Goal: Task Accomplishment & Management: Manage account settings

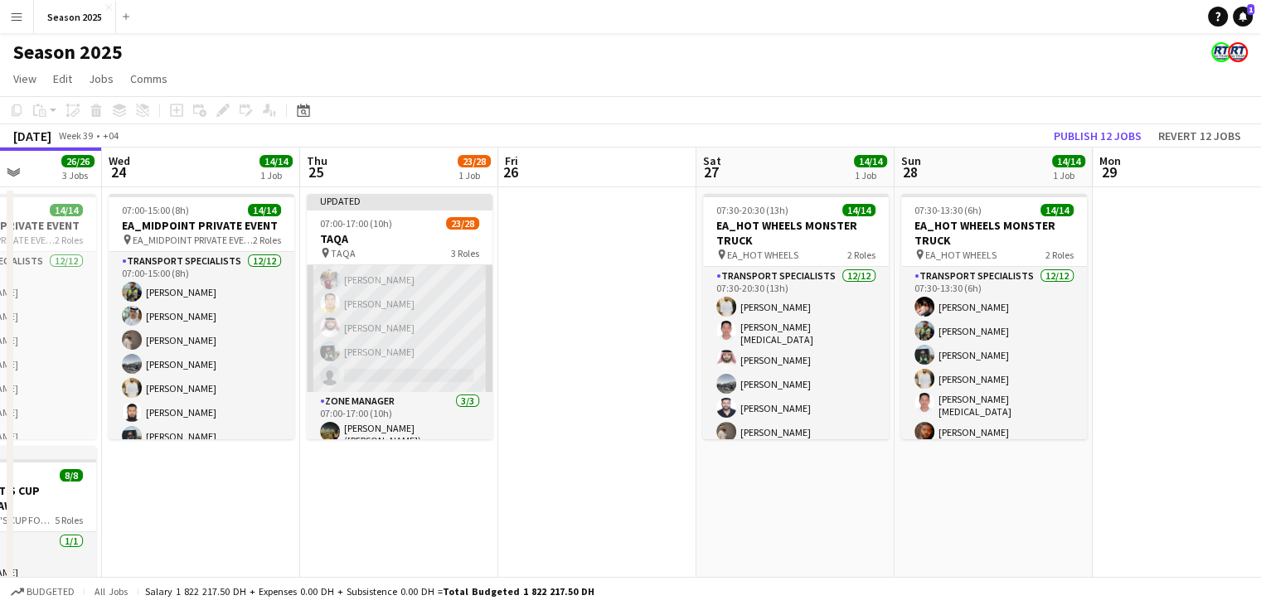
scroll to position [580, 0]
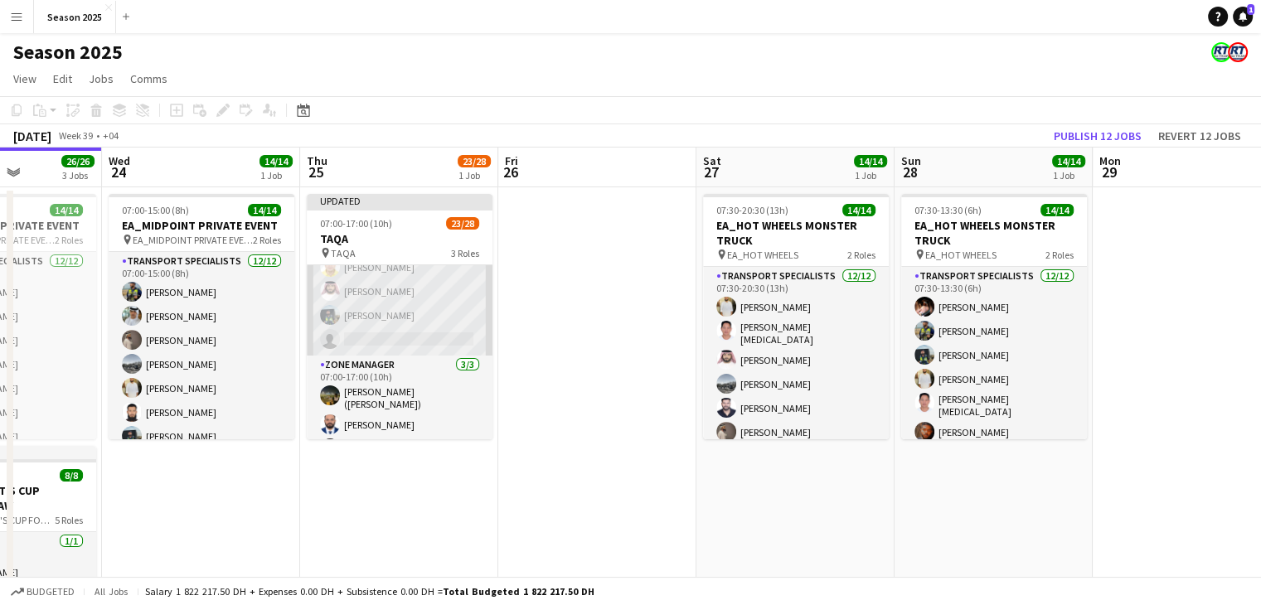
click at [406, 339] on app-card-role "Transport Specialists 56A 14/15 07:00-17:00 (10h) [PERSON_NAME] [PERSON_NAME] […" at bounding box center [400, 159] width 186 height 393
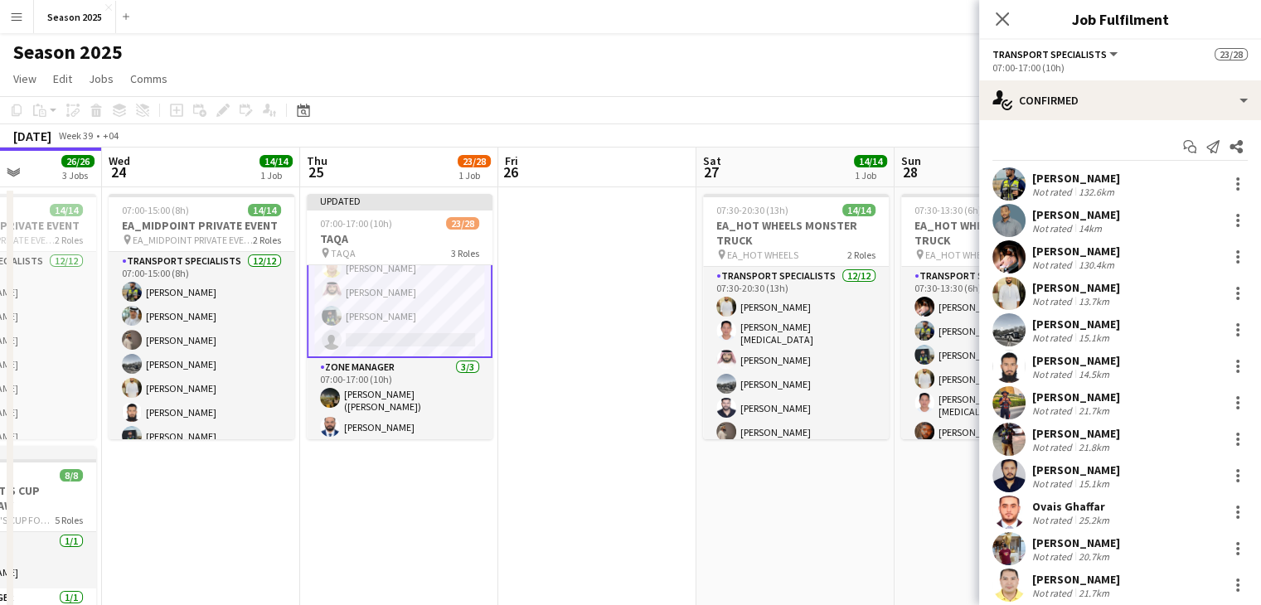
scroll to position [154, 0]
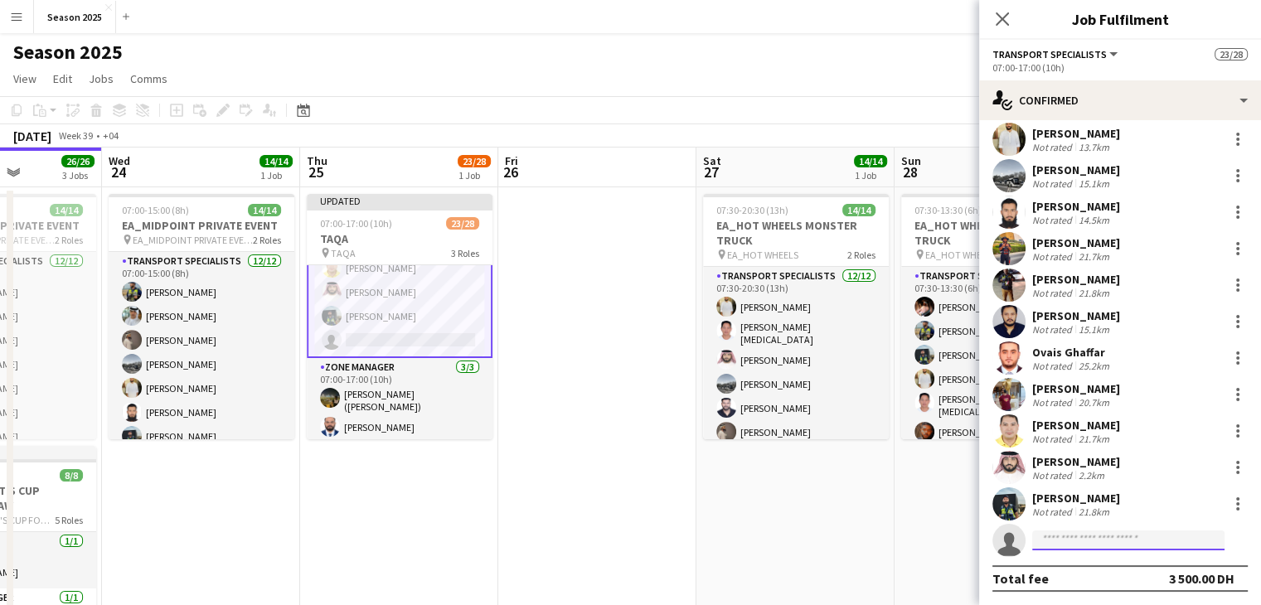
drag, startPoint x: 1092, startPoint y: 539, endPoint x: 1085, endPoint y: 545, distance: 9.5
click at [1092, 540] on input at bounding box center [1128, 541] width 192 height 20
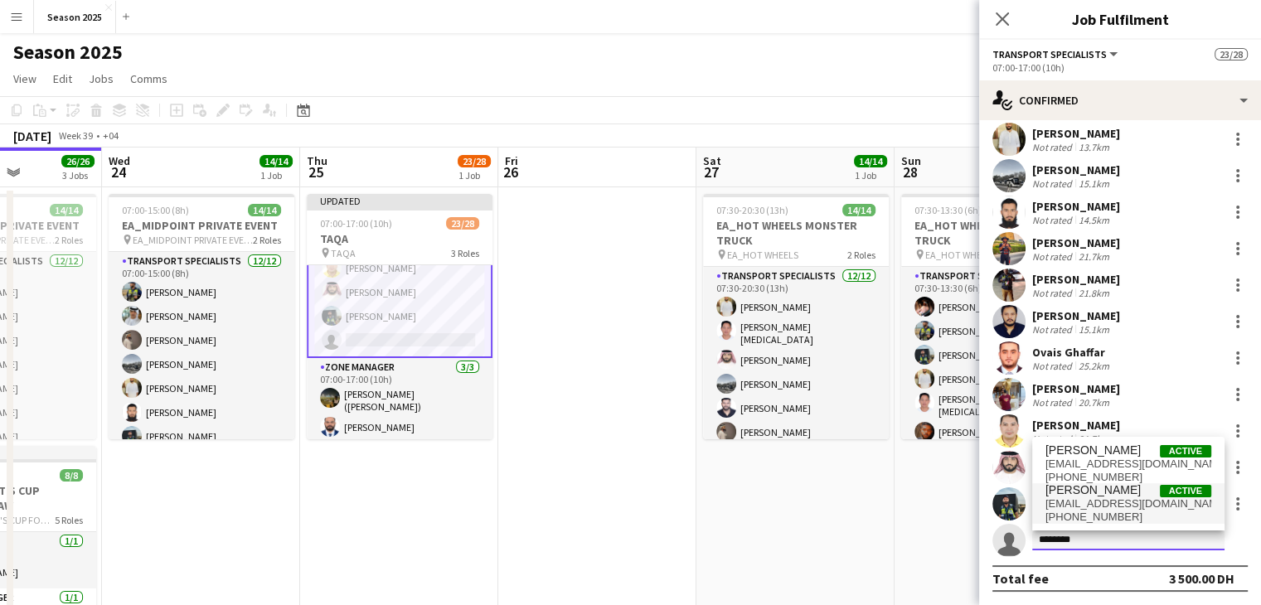
type input "********"
click at [1131, 498] on span "[EMAIL_ADDRESS][DOMAIN_NAME]" at bounding box center [1129, 504] width 166 height 13
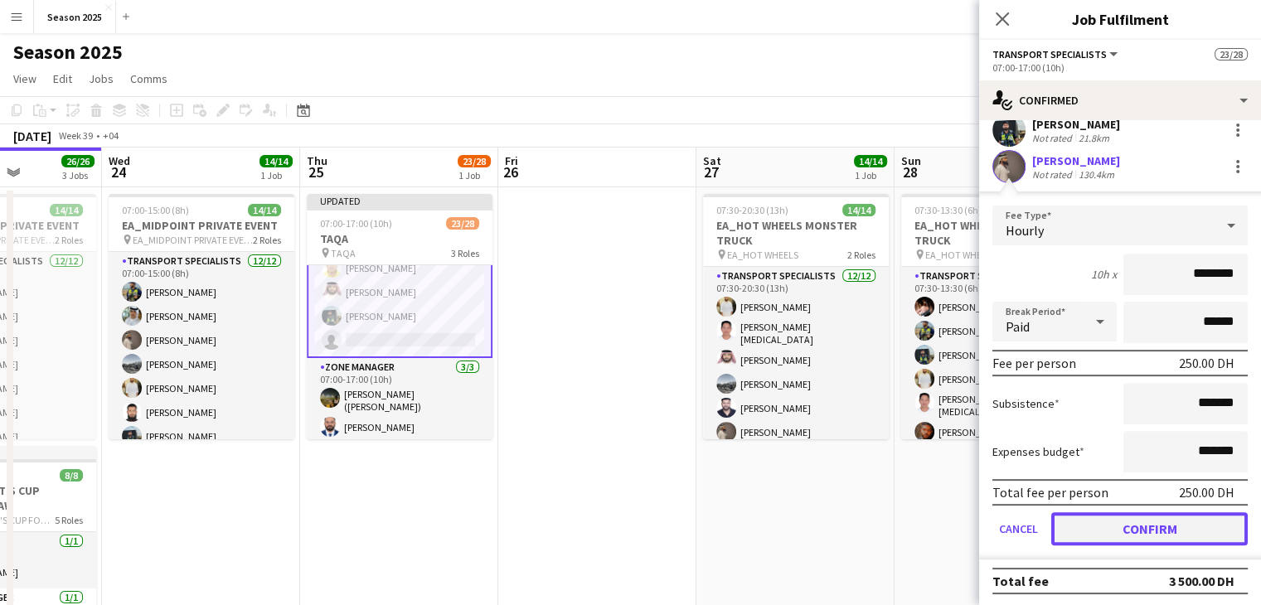
click at [1141, 517] on button "Confirm" at bounding box center [1149, 528] width 197 height 33
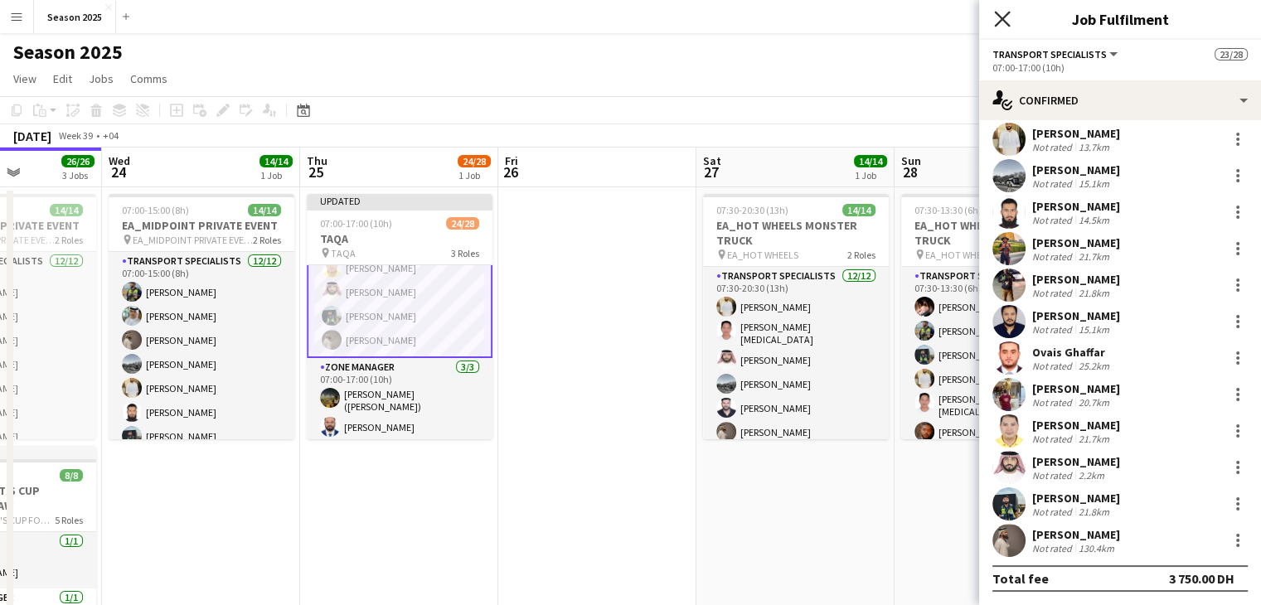
click at [1005, 23] on icon "Close pop-in" at bounding box center [1002, 19] width 16 height 16
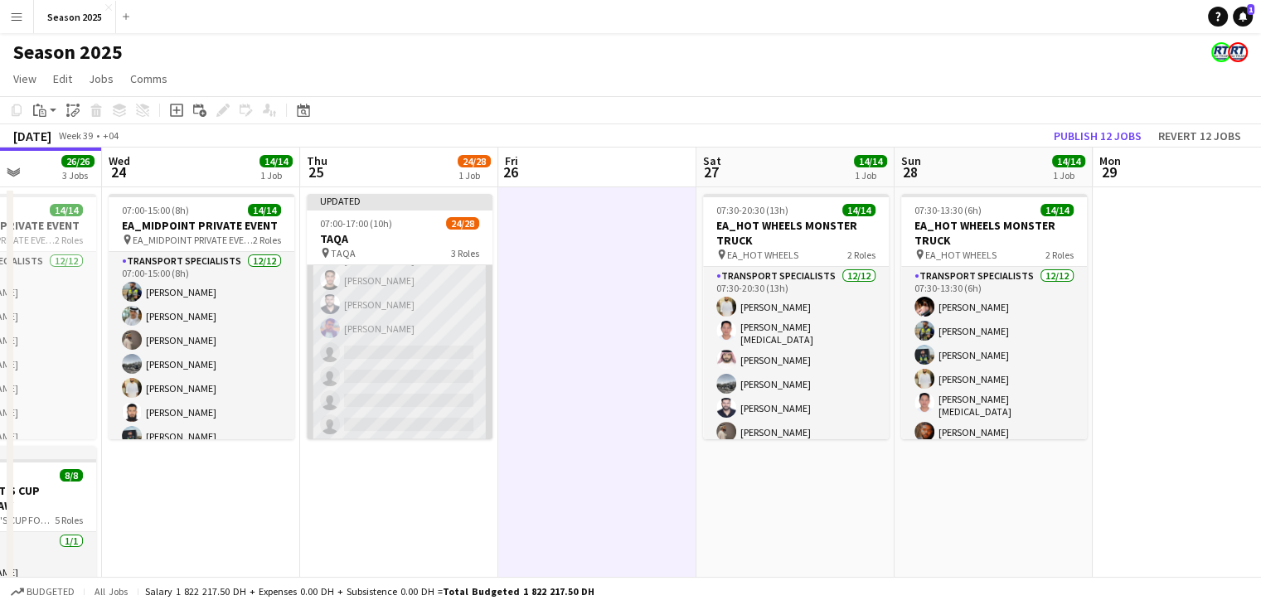
scroll to position [83, 0]
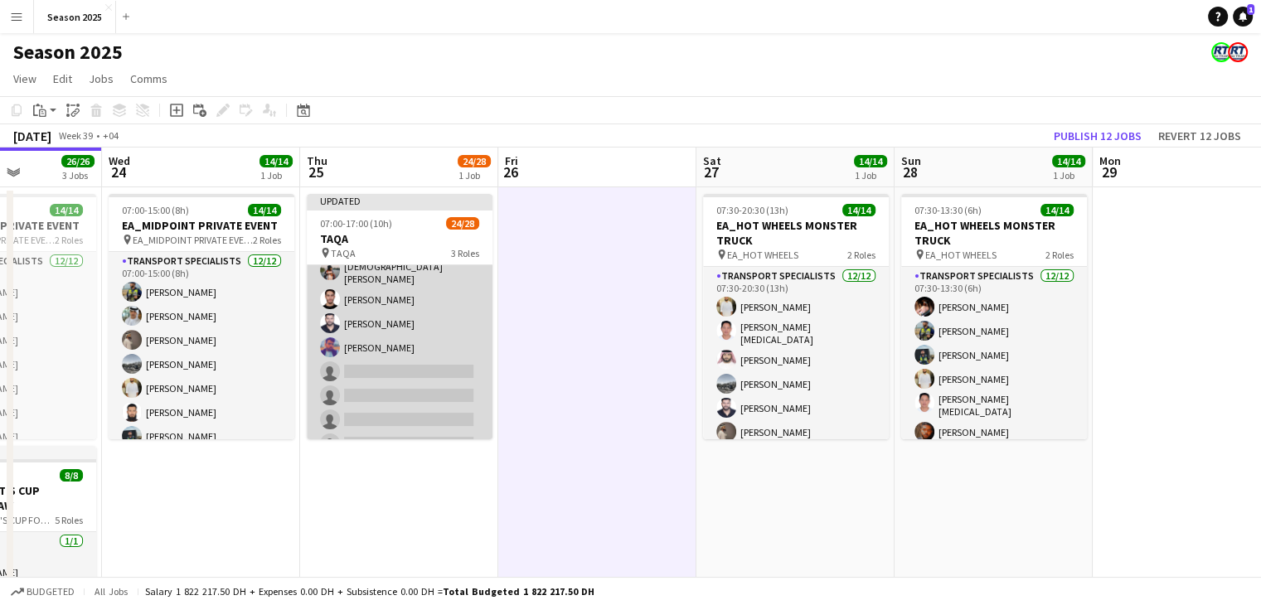
click at [429, 383] on app-card-role "BUGGY DRIVERS 45A [DATE] 07:00-17:00 (10h) [PERSON_NAME] [PERSON_NAME] [PERSON_…" at bounding box center [400, 321] width 186 height 278
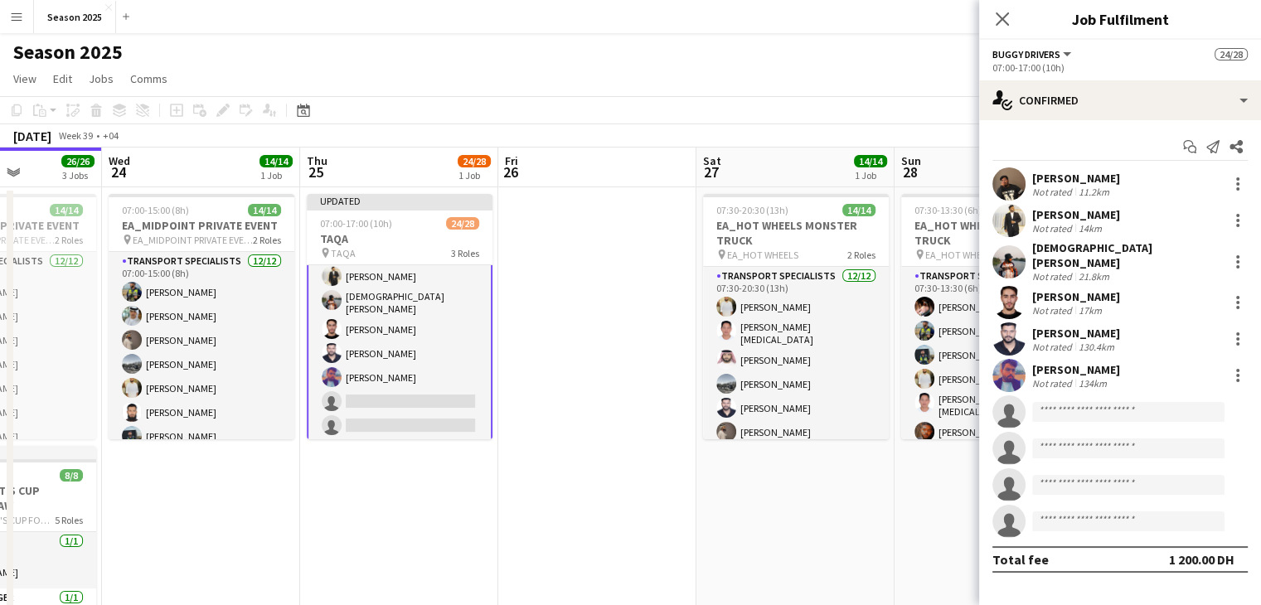
scroll to position [0, 0]
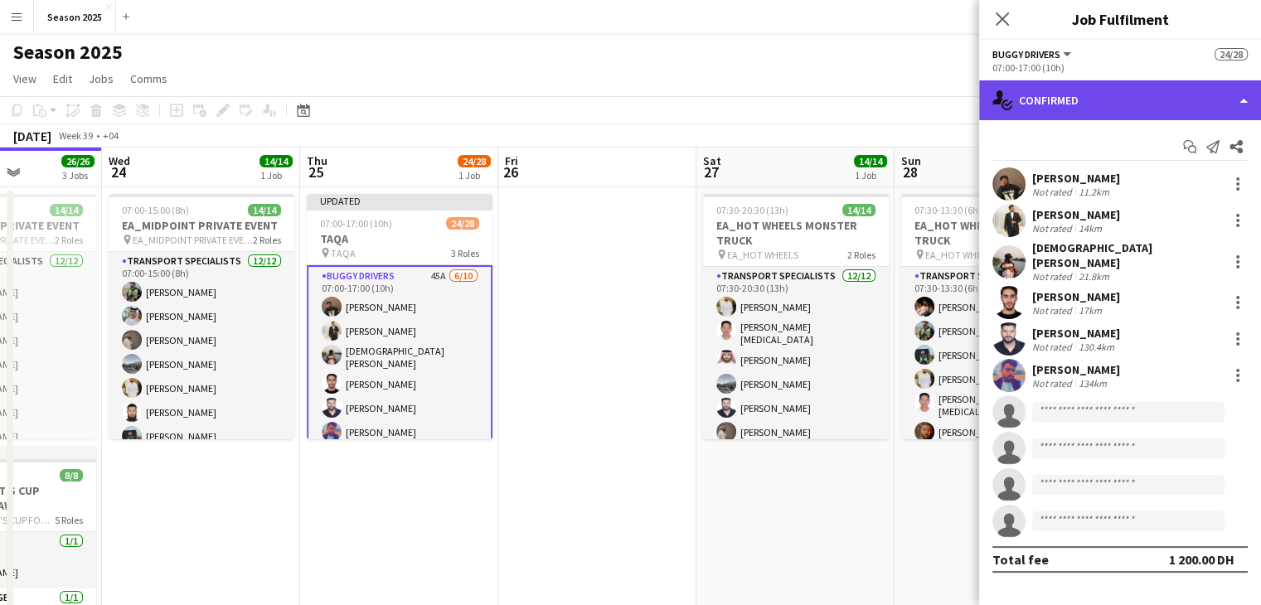
click at [1078, 95] on div "single-neutral-actions-check-2 Confirmed" at bounding box center [1120, 100] width 282 height 40
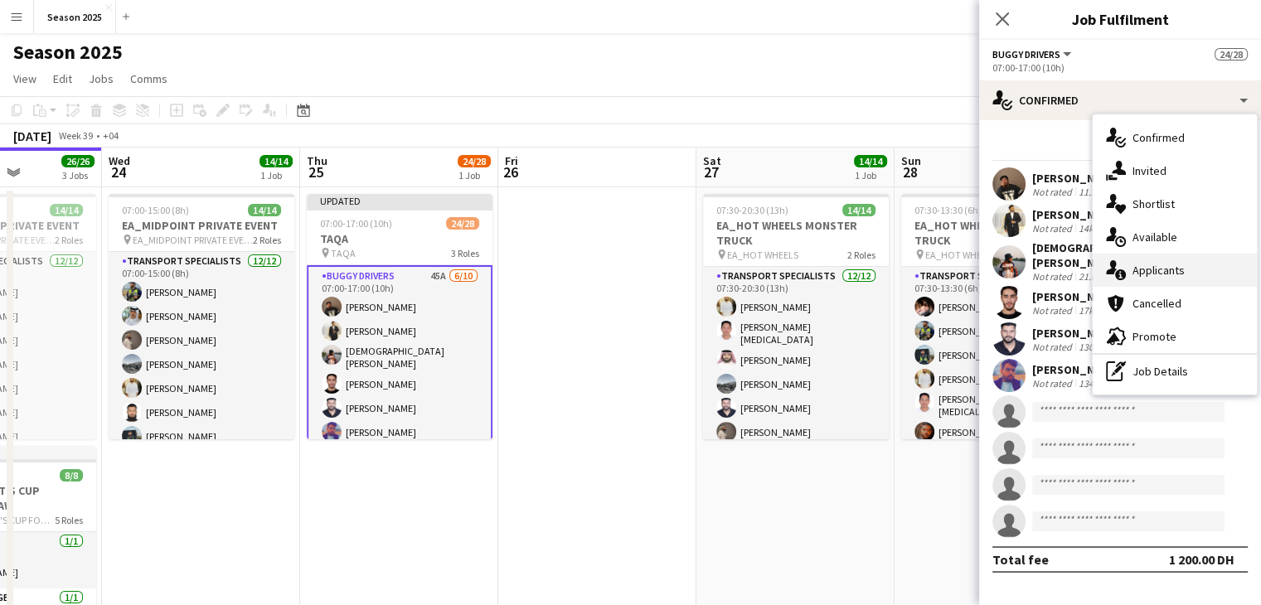
click at [1137, 269] on span "Applicants" at bounding box center [1159, 270] width 52 height 15
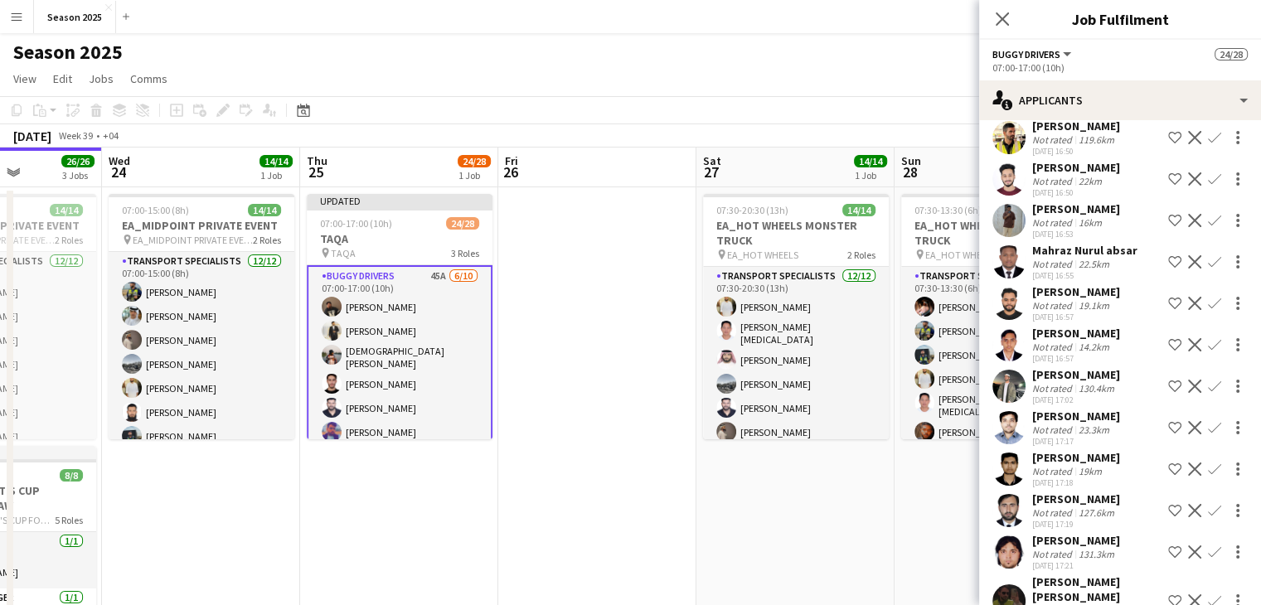
scroll to position [829, 0]
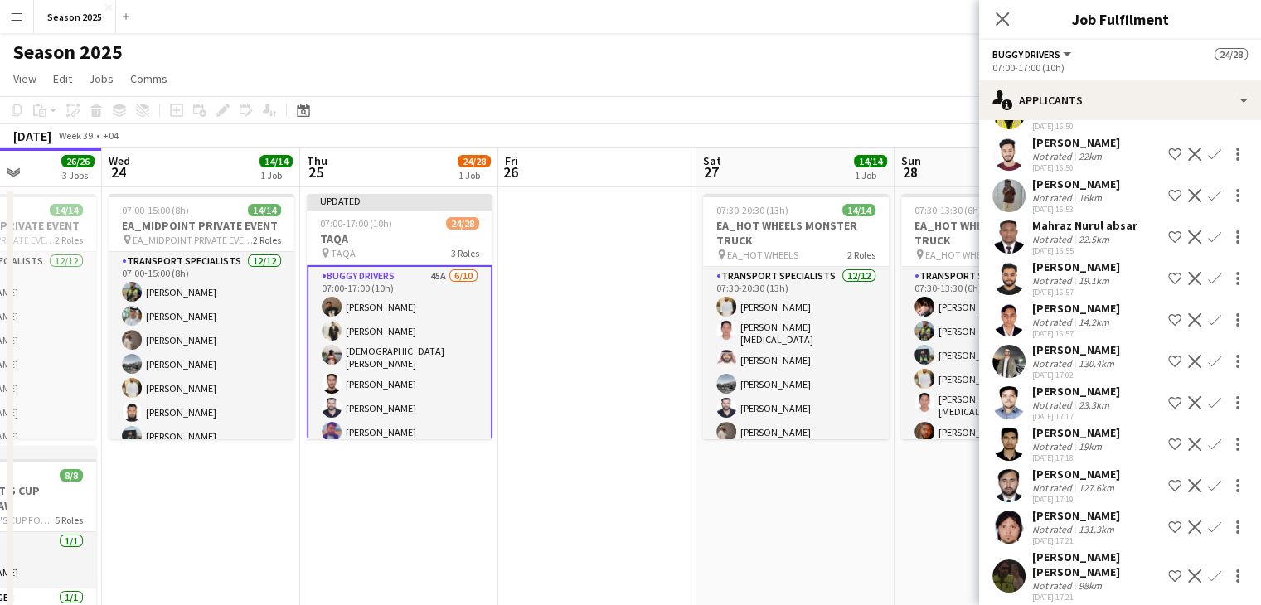
click at [1208, 359] on app-icon "Confirm" at bounding box center [1214, 361] width 13 height 13
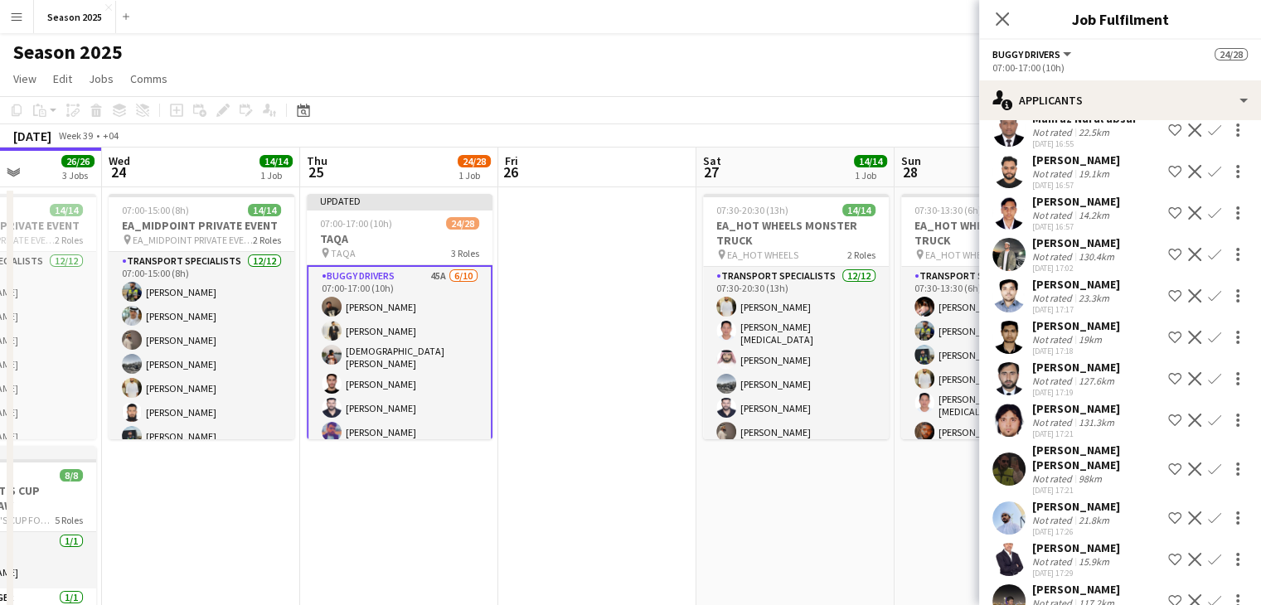
scroll to position [912, 0]
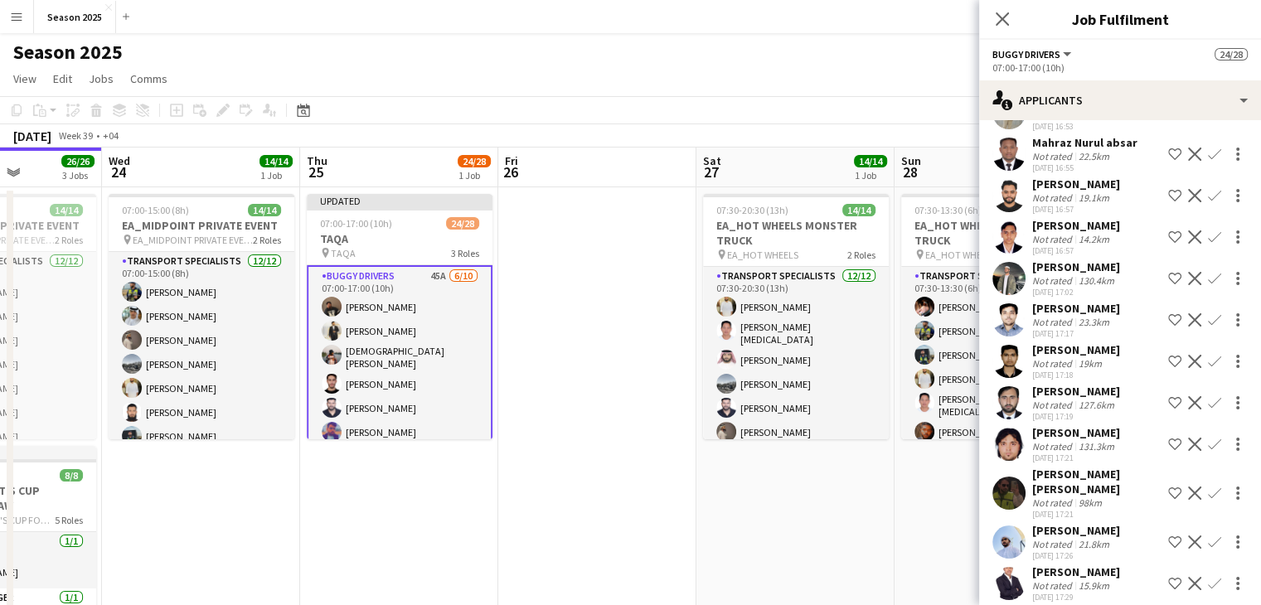
click at [1208, 279] on app-icon "Confirm" at bounding box center [1214, 278] width 13 height 13
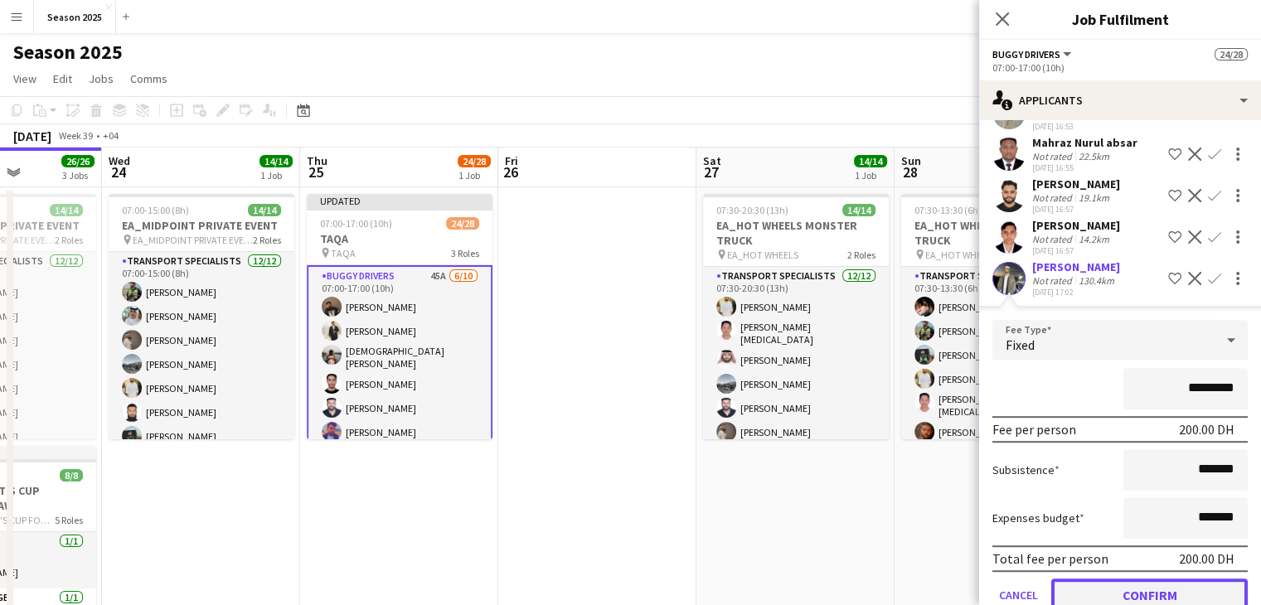
click at [1187, 588] on button "Confirm" at bounding box center [1149, 595] width 197 height 33
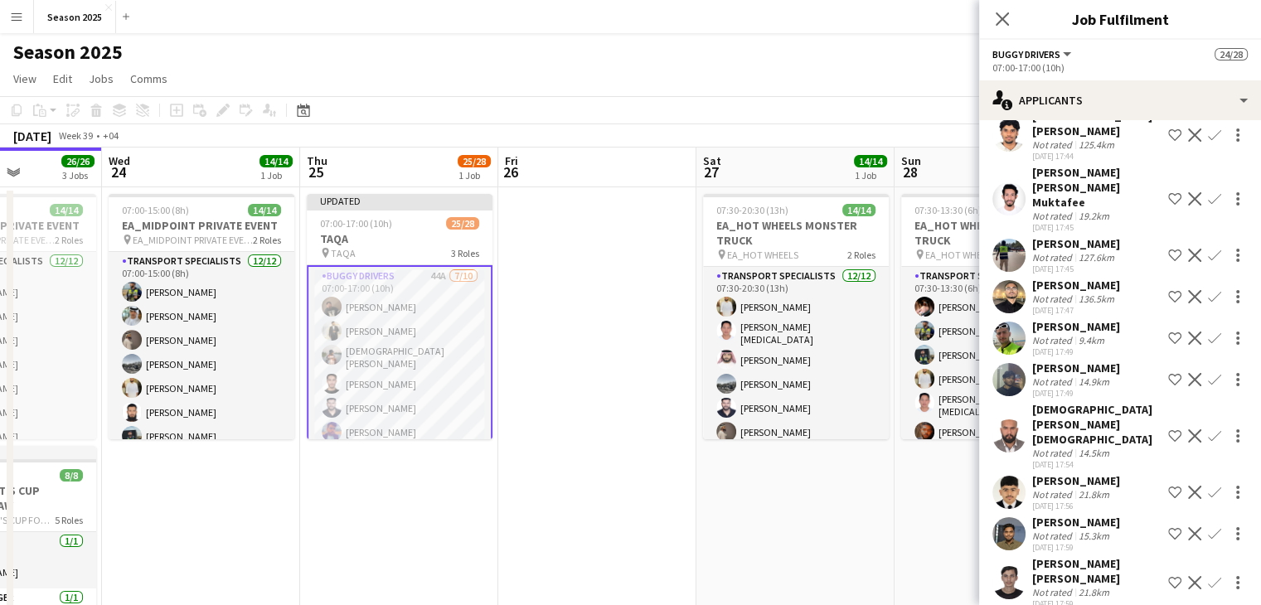
scroll to position [1498, 0]
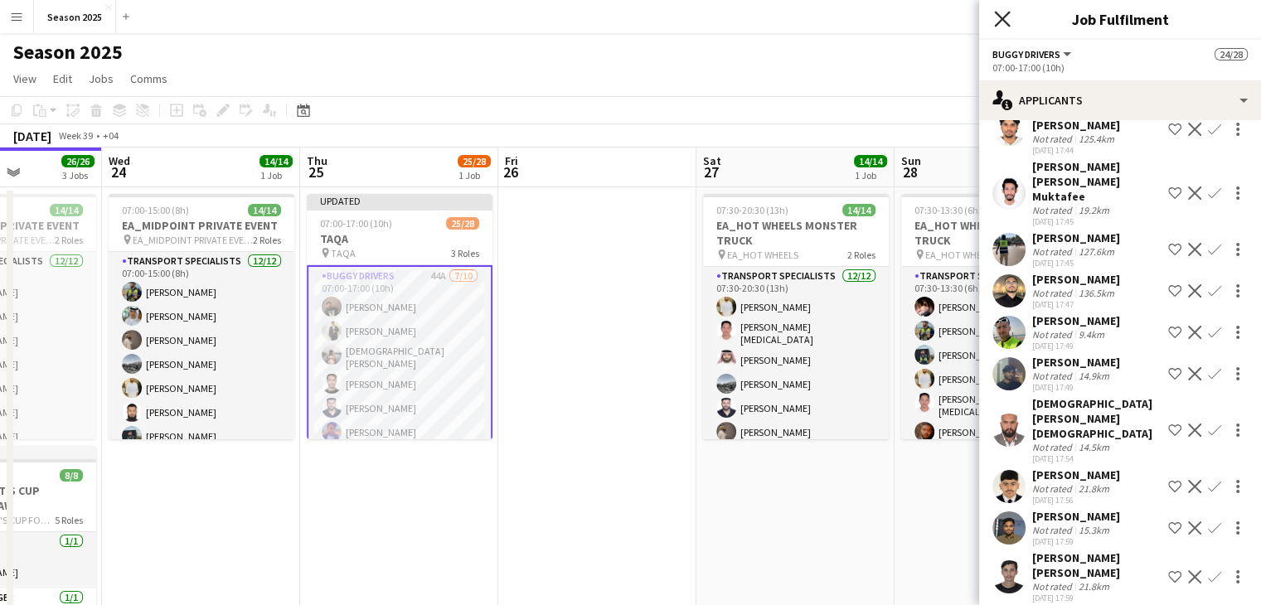
click at [998, 12] on icon "Close pop-in" at bounding box center [1002, 19] width 16 height 16
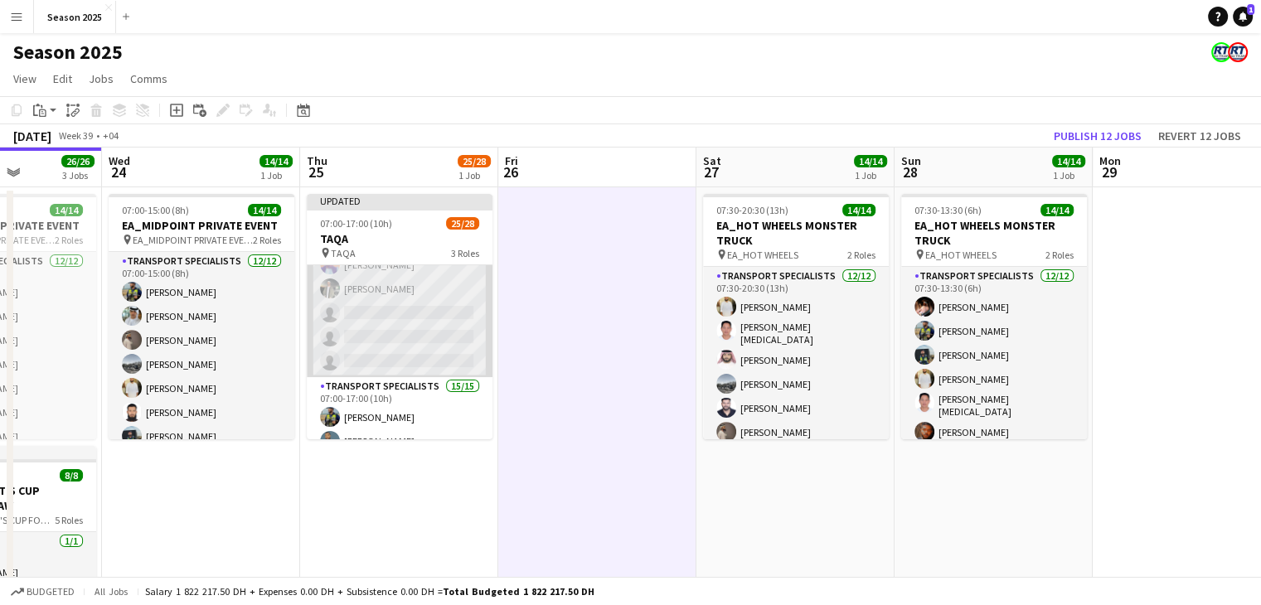
click at [405, 337] on app-card-role "[DEMOGRAPHIC_DATA] DRIVERS 47A [DATE] 07:00-17:00 (10h) [PERSON_NAME] [PERSON_N…" at bounding box center [400, 239] width 186 height 278
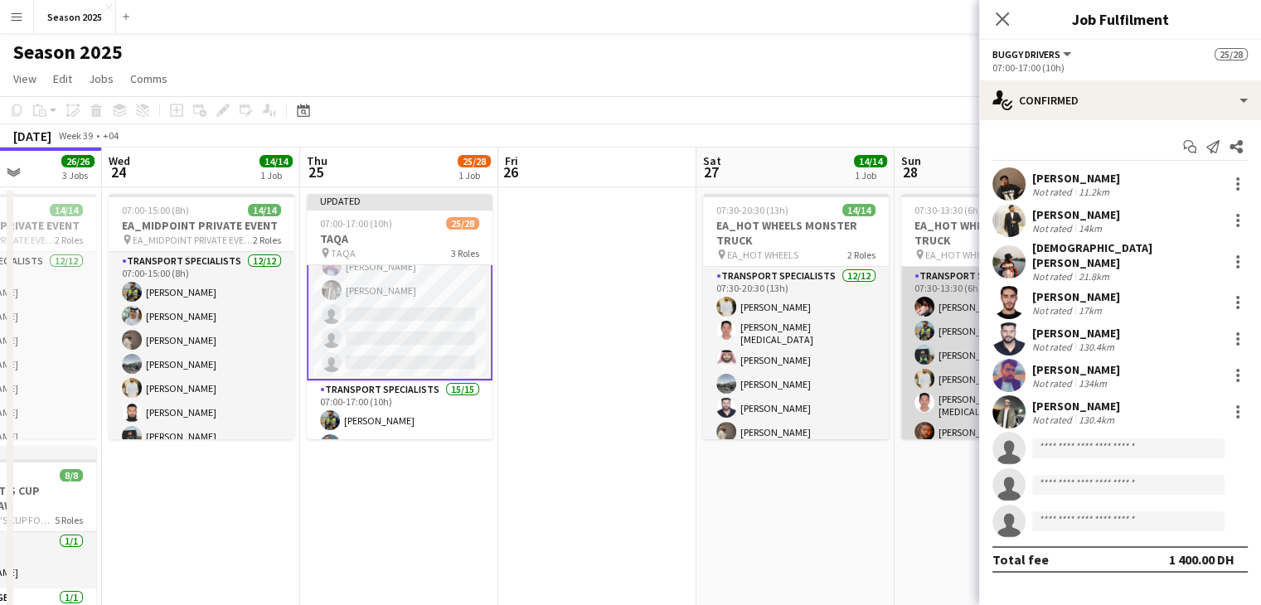
scroll to position [167, 0]
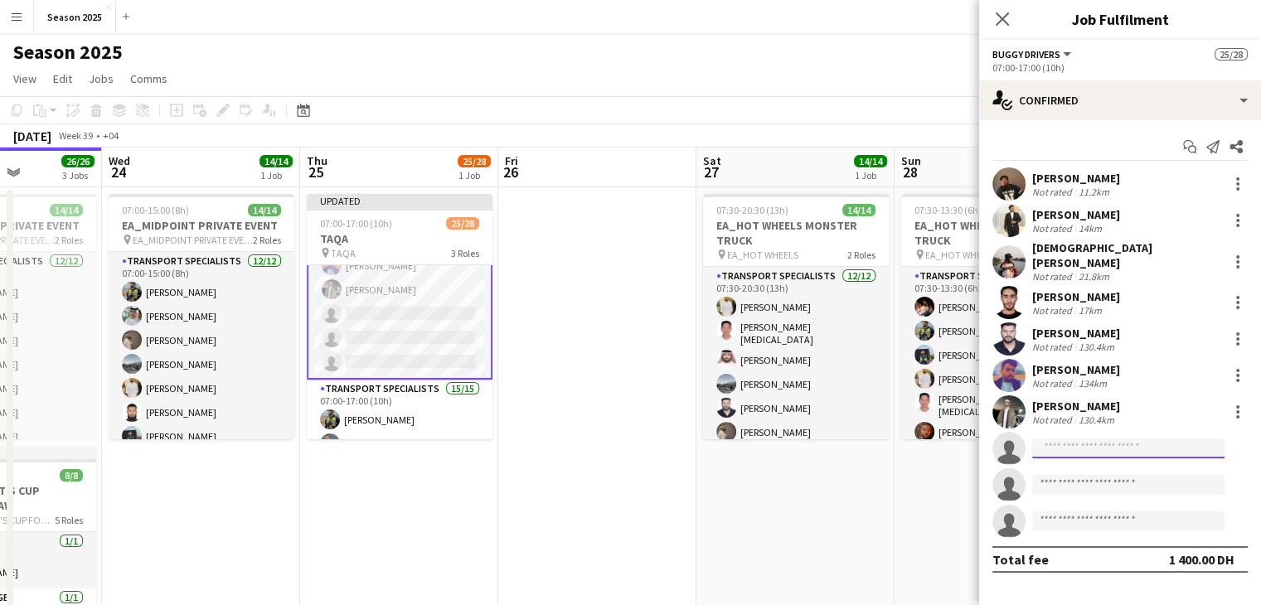
click at [1080, 439] on input at bounding box center [1128, 449] width 192 height 20
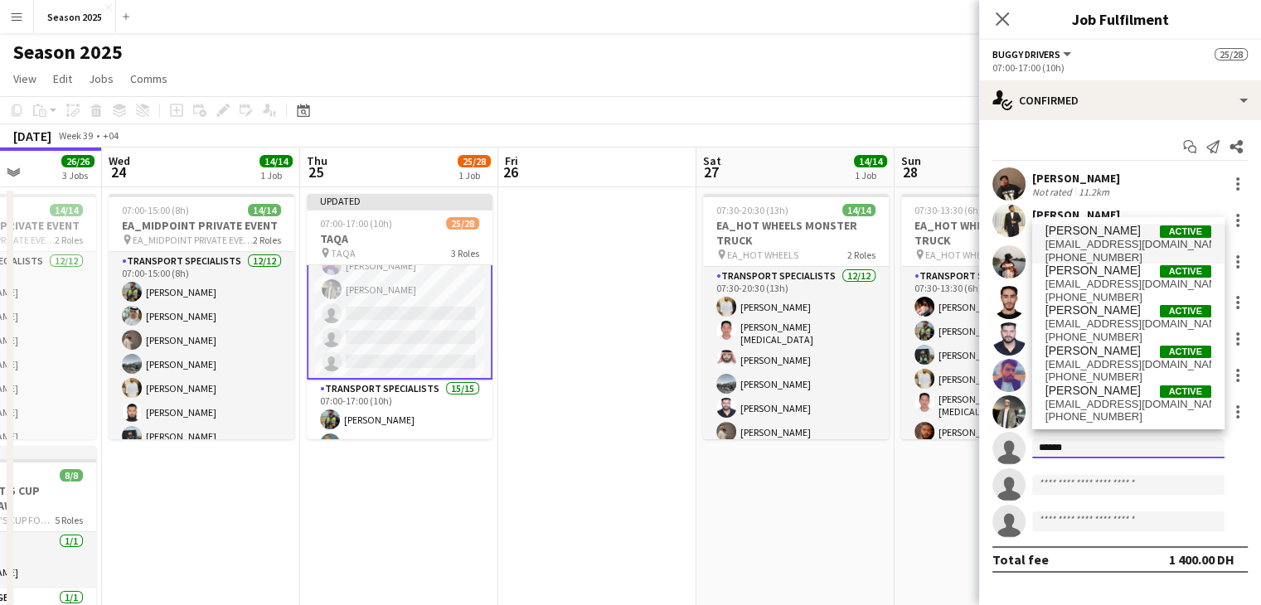
type input "******"
click at [1106, 243] on span "[EMAIL_ADDRESS][DOMAIN_NAME]" at bounding box center [1129, 244] width 166 height 13
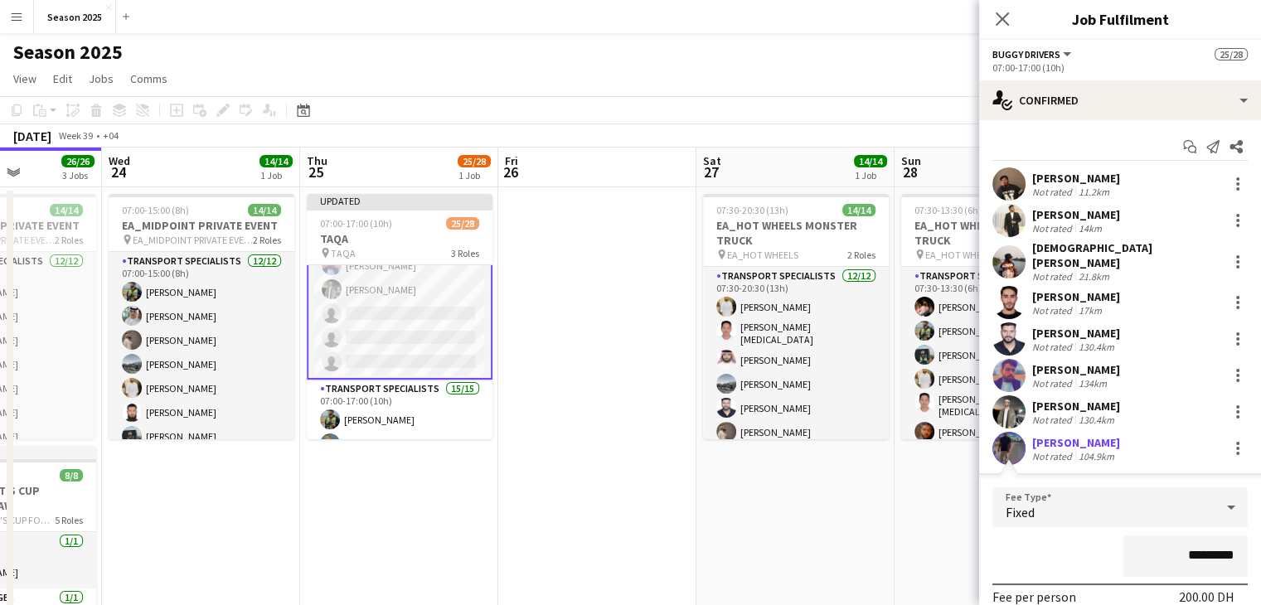
scroll to position [166, 0]
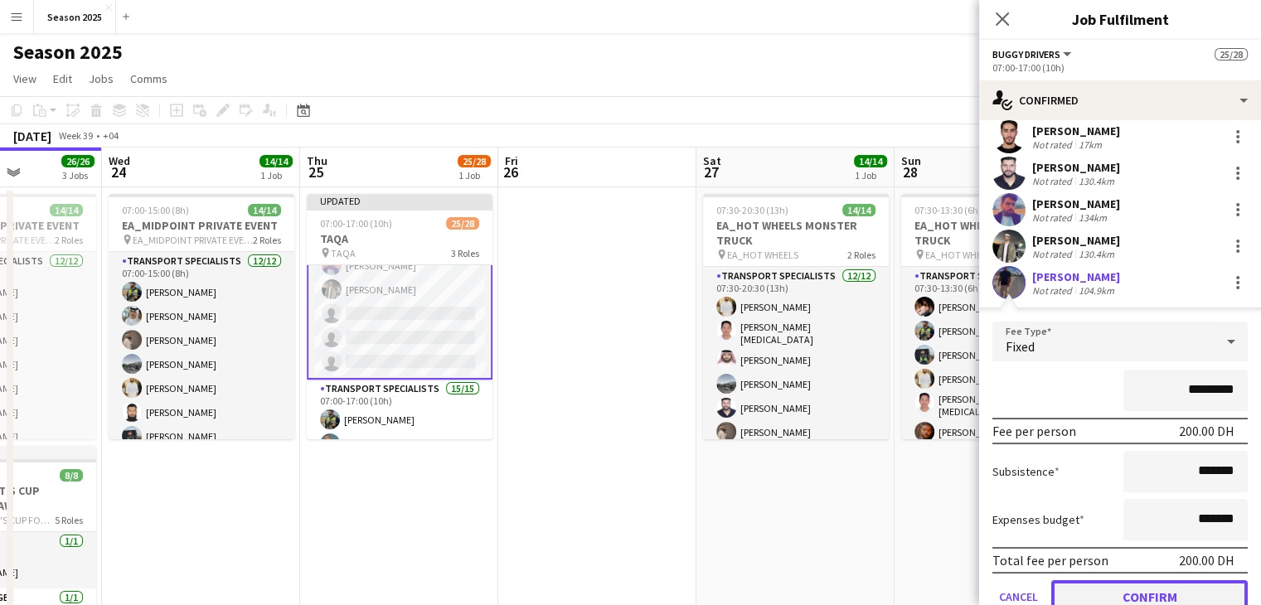
click at [1134, 592] on button "Confirm" at bounding box center [1149, 596] width 197 height 33
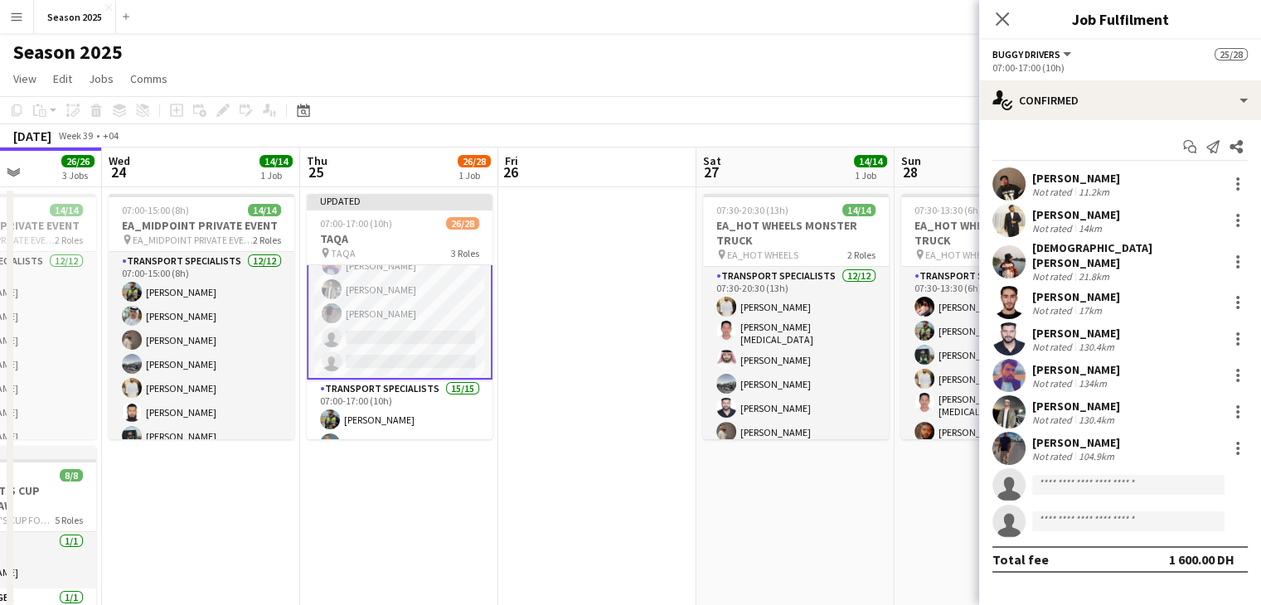
scroll to position [0, 0]
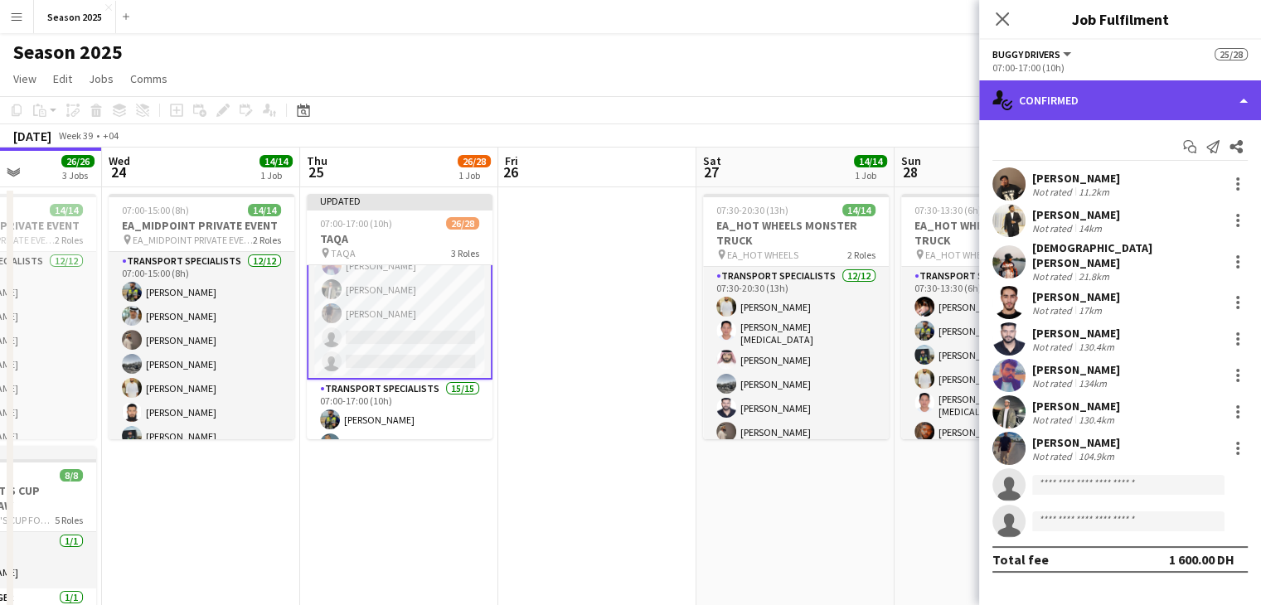
click at [1044, 103] on div "single-neutral-actions-check-2 Confirmed" at bounding box center [1120, 100] width 282 height 40
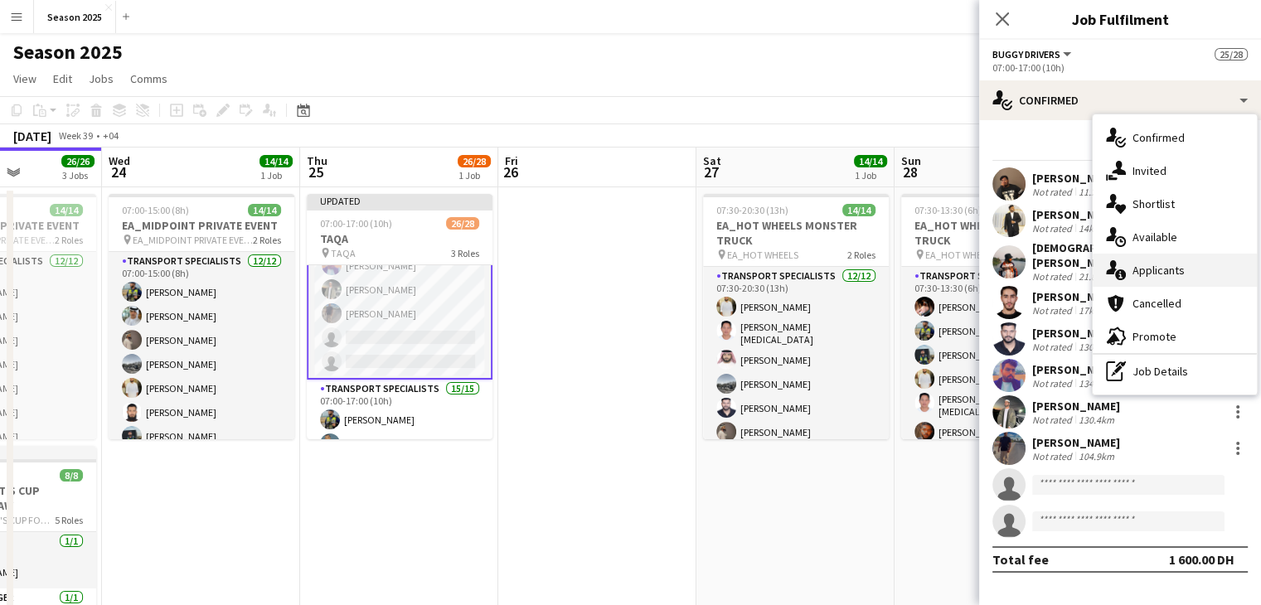
click at [1154, 269] on span "Applicants" at bounding box center [1159, 270] width 52 height 15
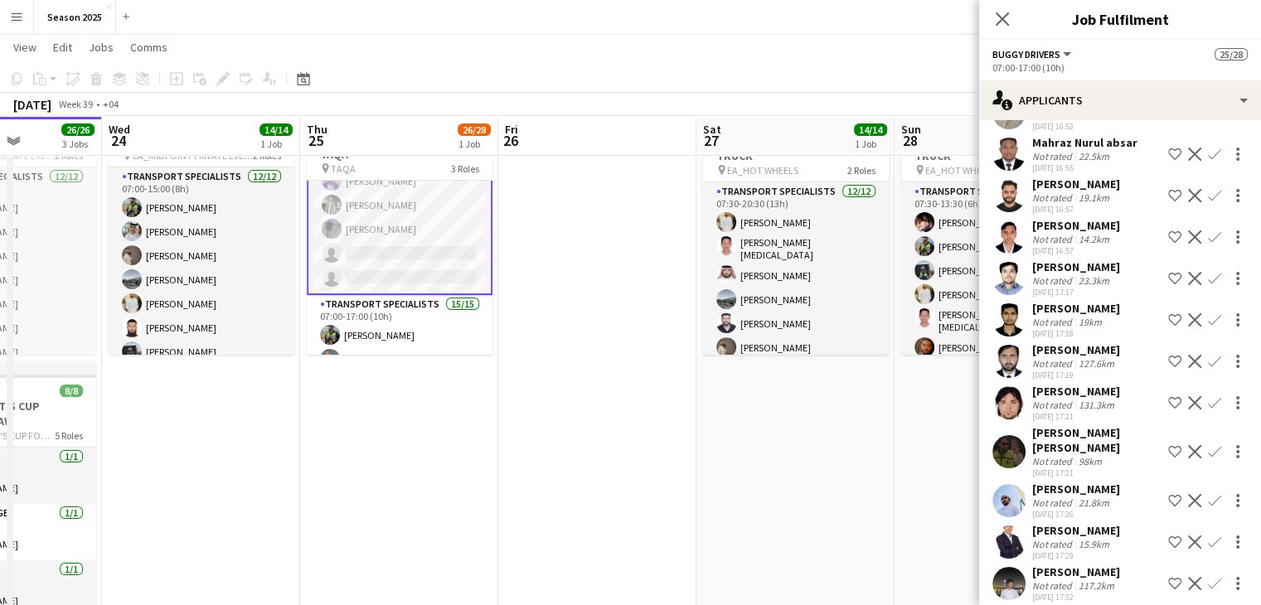
scroll to position [995, 0]
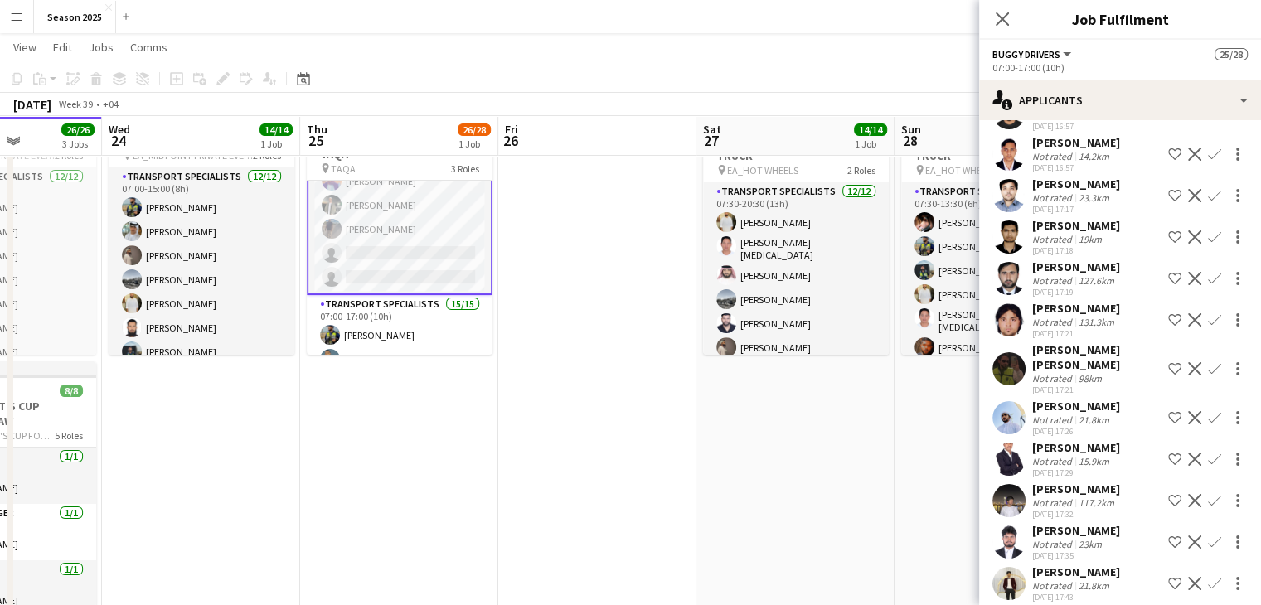
click at [1208, 425] on app-icon "Confirm" at bounding box center [1214, 417] width 13 height 13
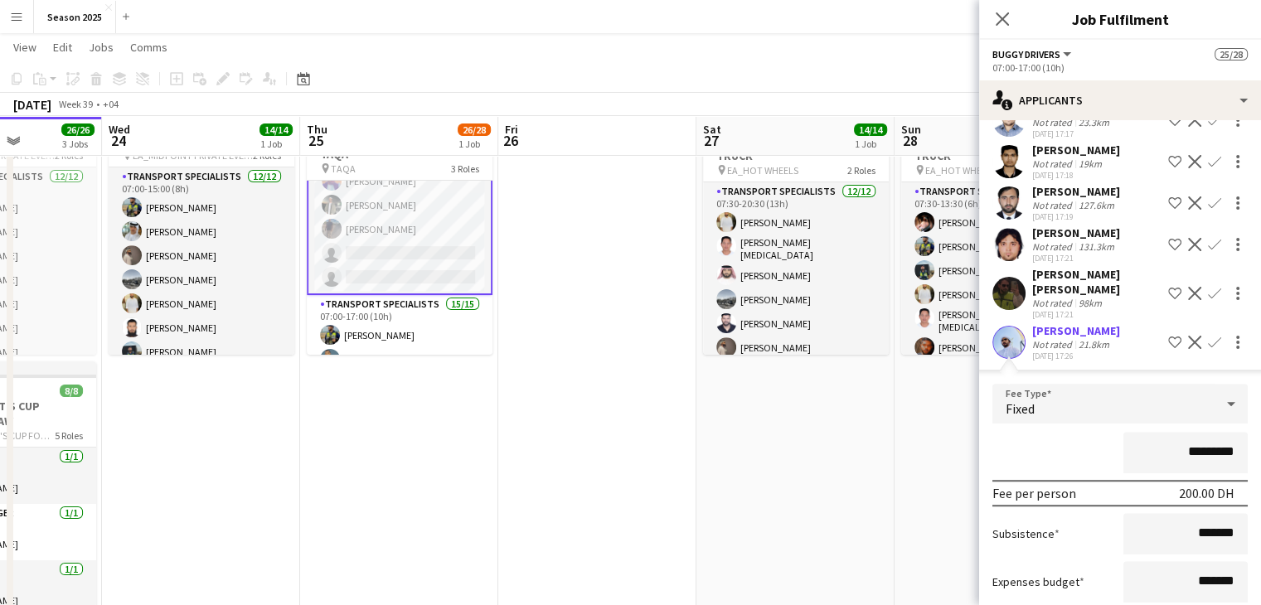
scroll to position [1161, 0]
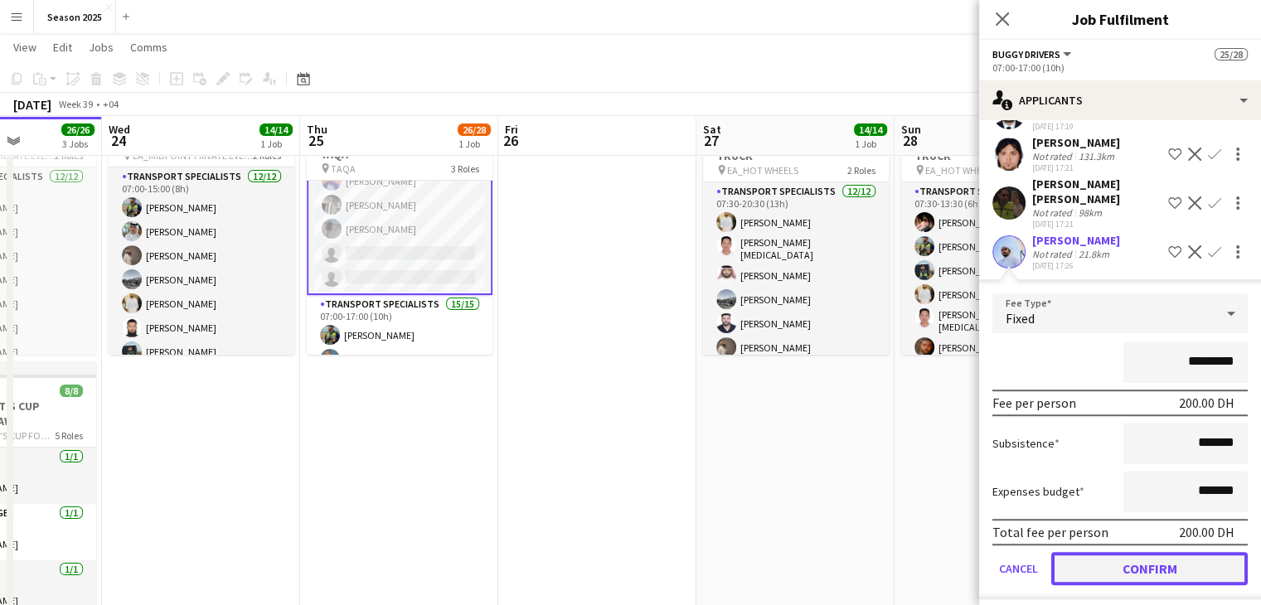
click at [1164, 577] on button "Confirm" at bounding box center [1149, 568] width 197 height 33
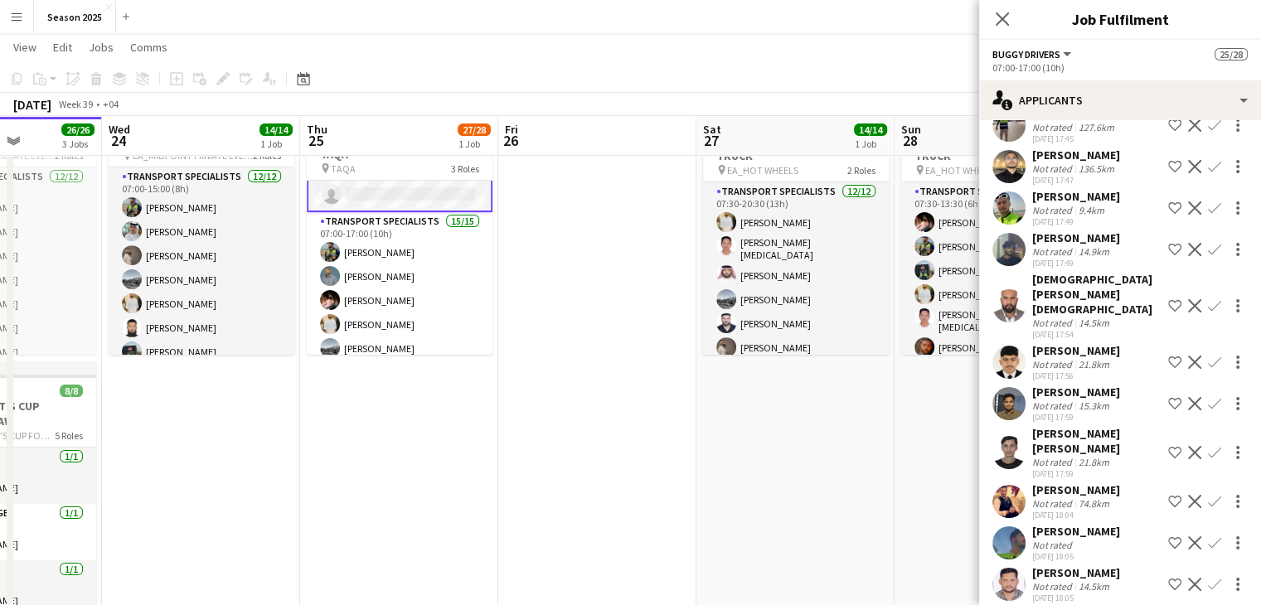
scroll to position [0, 494]
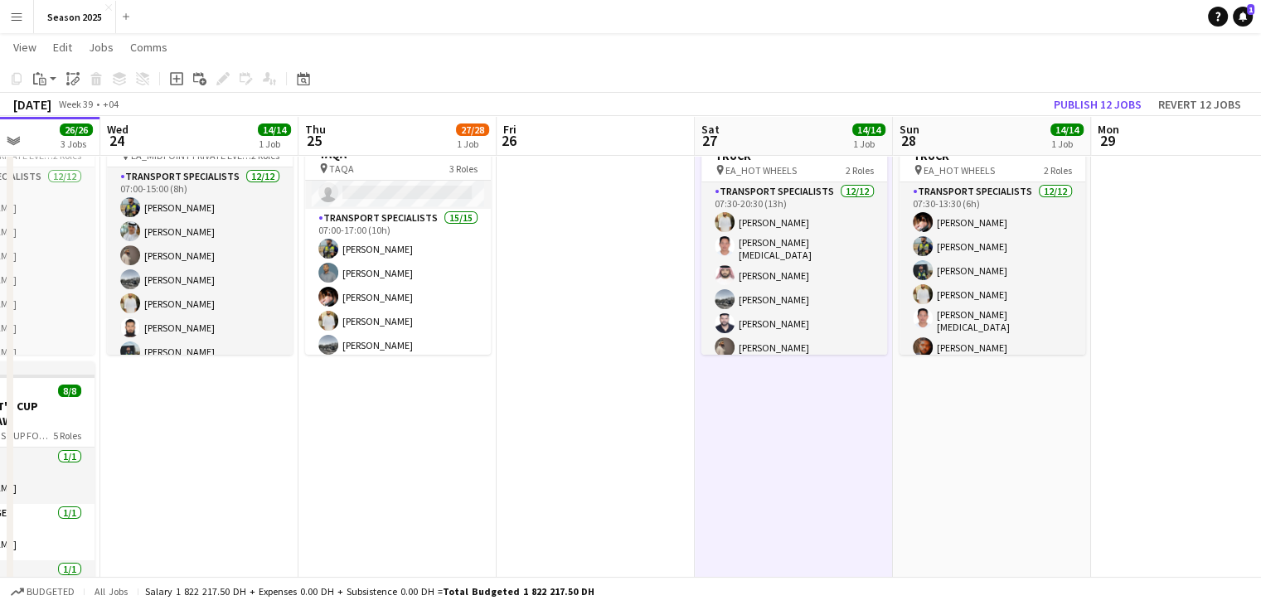
scroll to position [249, 0]
